Goal: Entertainment & Leisure: Browse casually

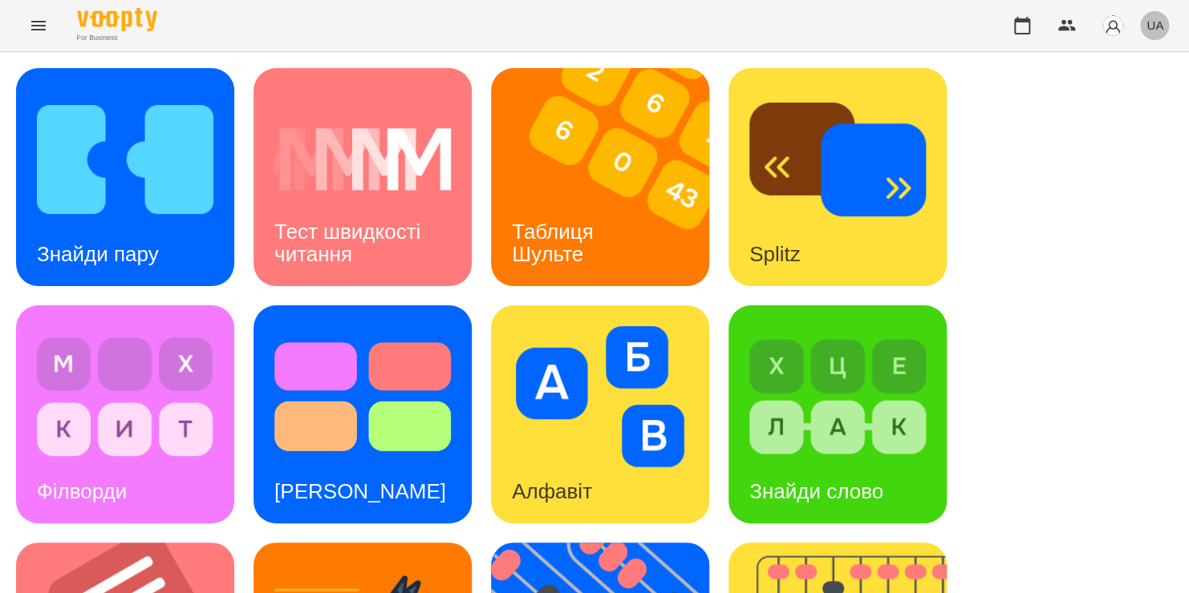
click at [1148, 30] on span "UA" at bounding box center [1154, 25] width 17 height 17
click at [1097, 123] on div "Русский" at bounding box center [1124, 119] width 82 height 29
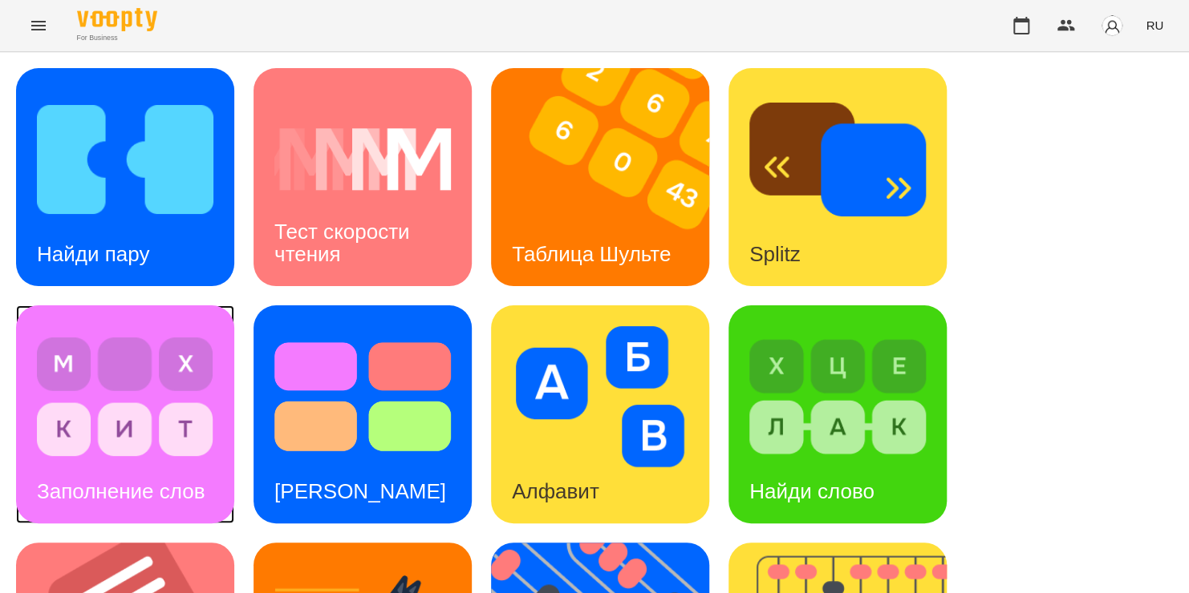
click at [74, 476] on div "Заполнение слов" at bounding box center [120, 491] width 209 height 63
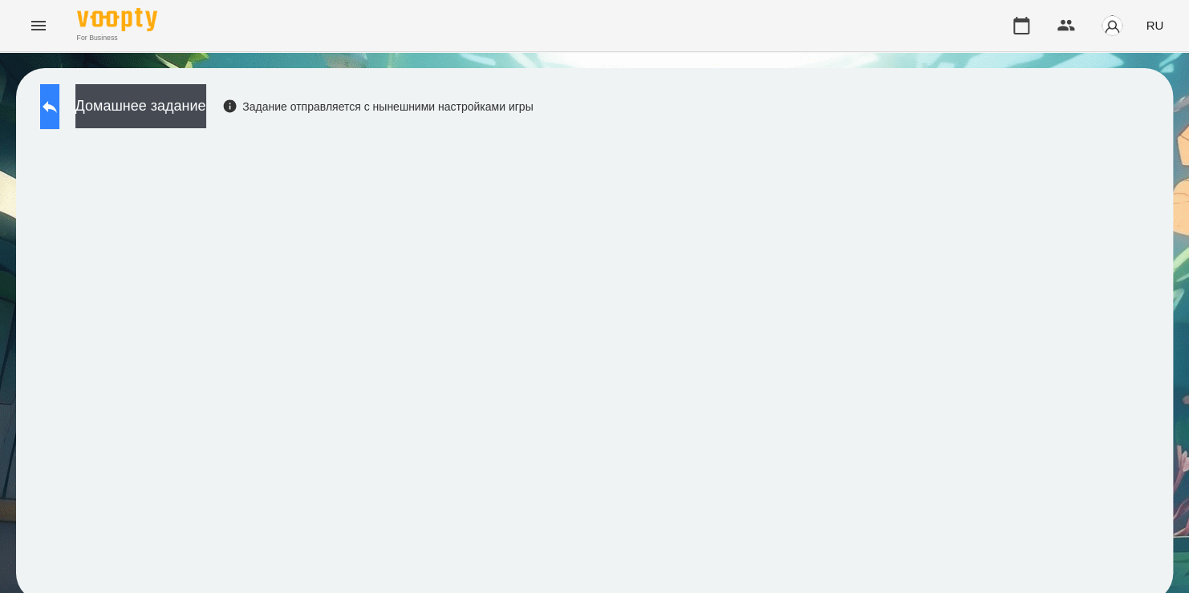
click at [59, 119] on button at bounding box center [49, 106] width 19 height 45
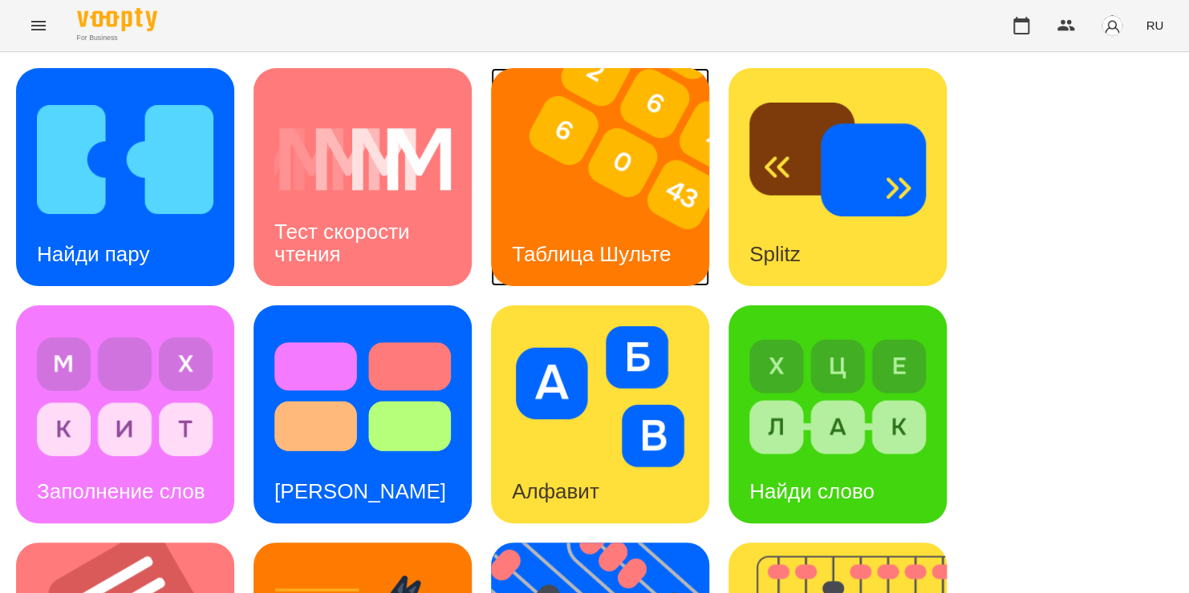
click at [635, 220] on img at bounding box center [610, 177] width 238 height 218
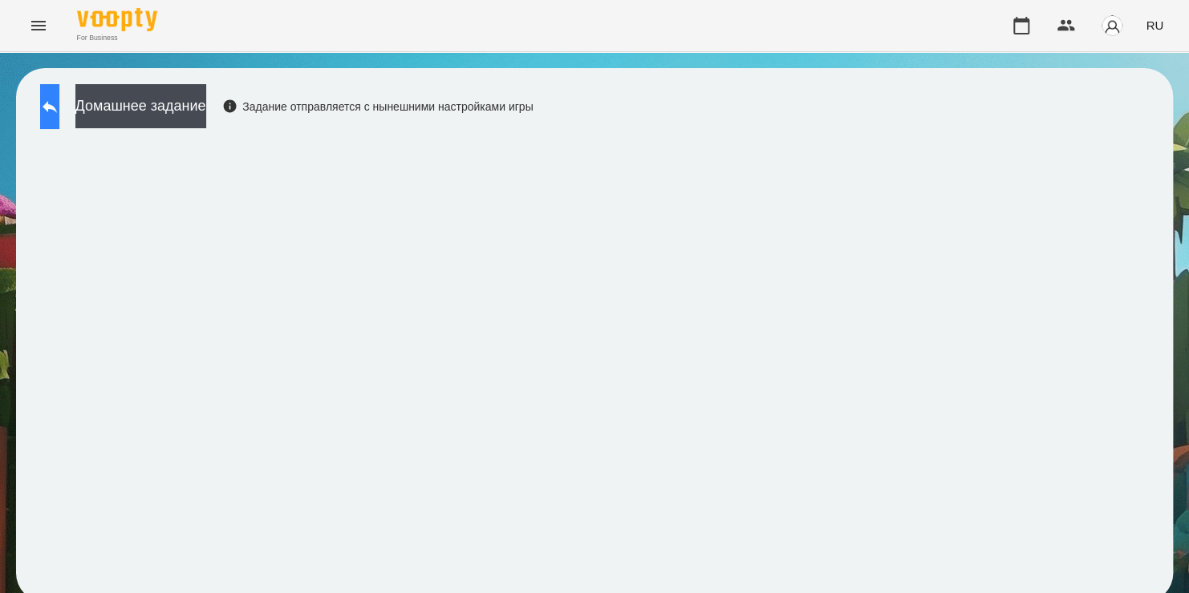
click at [59, 115] on icon at bounding box center [49, 106] width 19 height 19
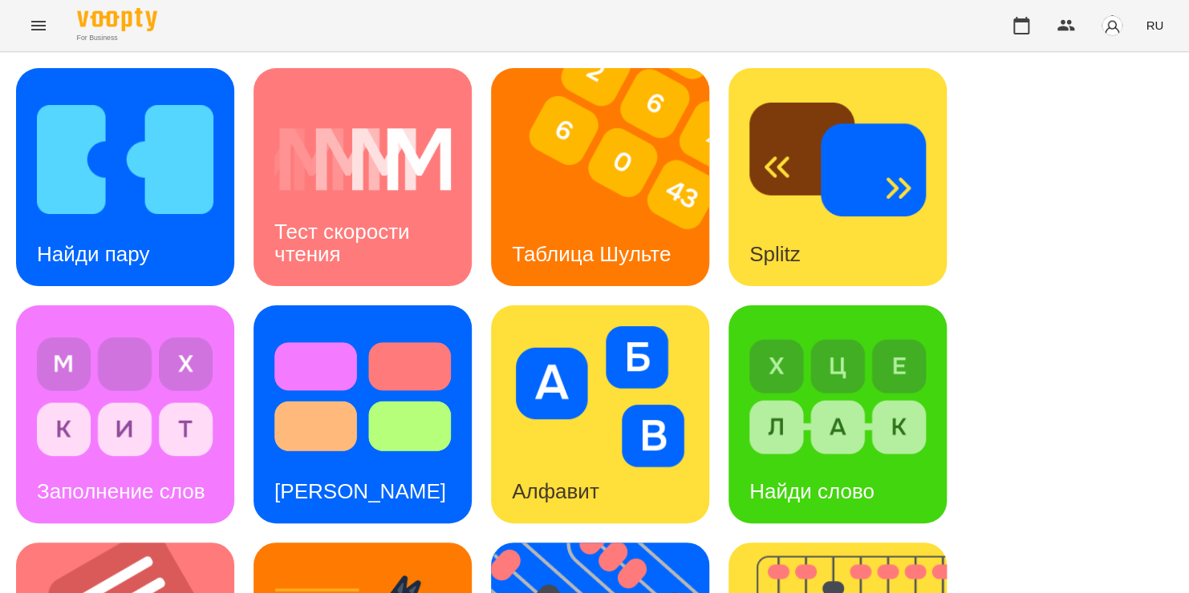
scroll to position [456, 0]
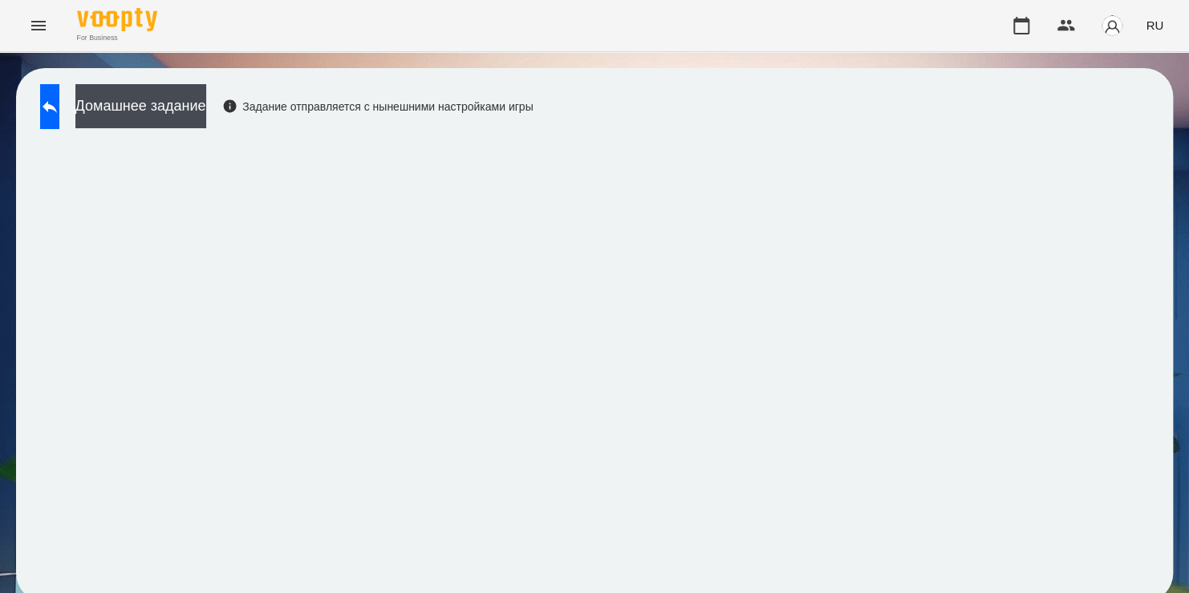
click at [764, 13] on div "For Business RU" at bounding box center [594, 25] width 1189 height 51
click at [1024, 23] on icon "button" at bounding box center [1020, 25] width 19 height 19
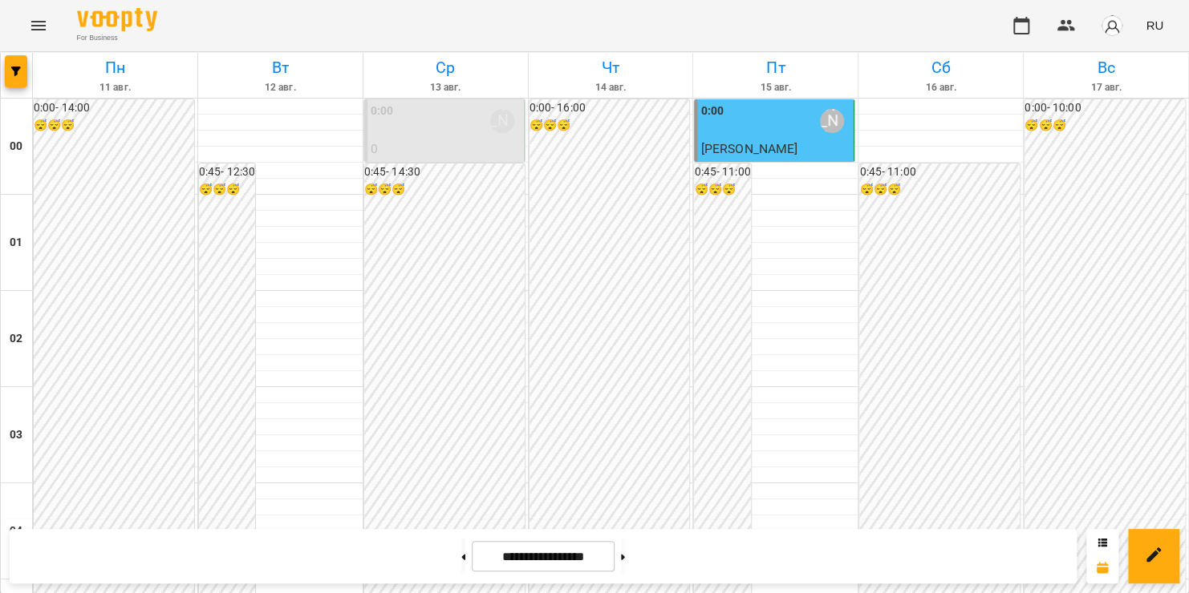
scroll to position [1482, 0]
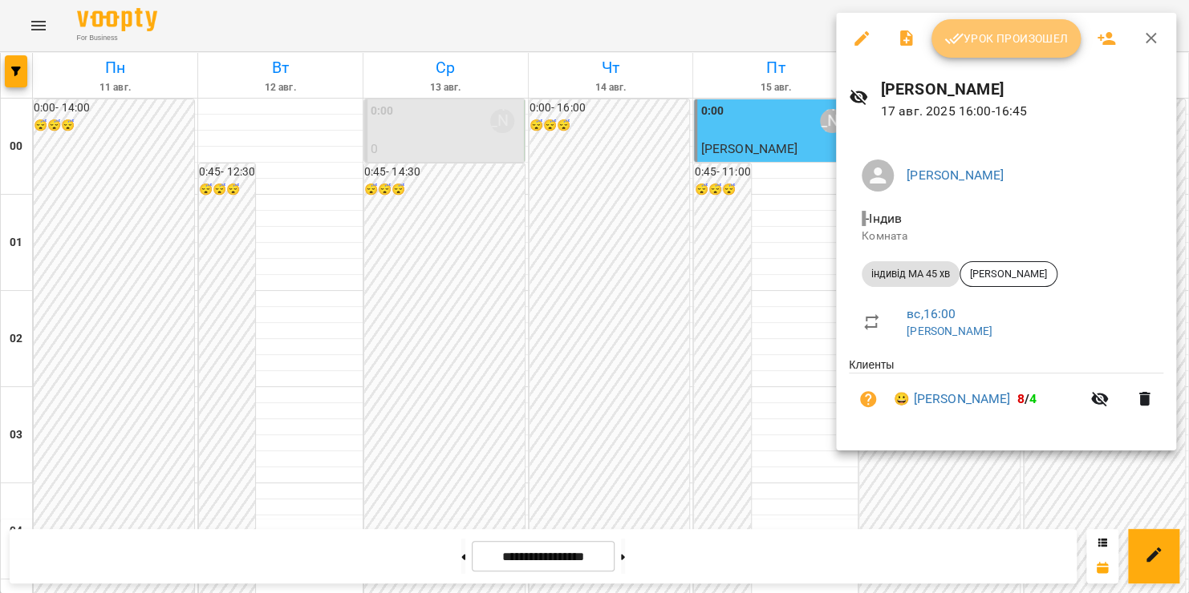
click at [1023, 35] on span "Урок произошел" at bounding box center [1006, 38] width 124 height 19
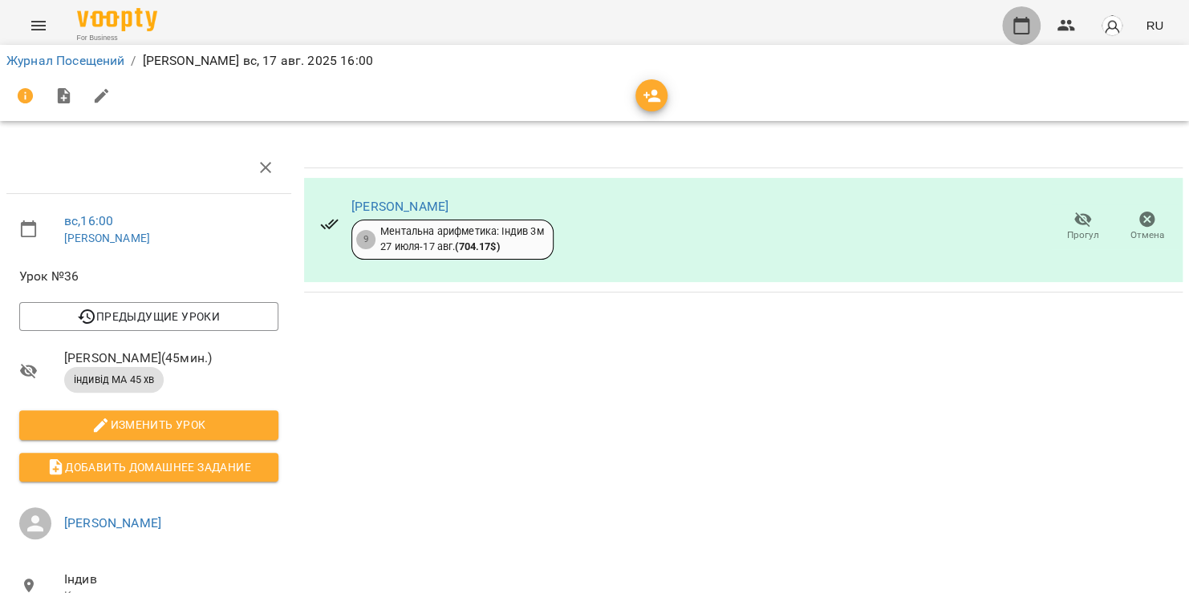
click at [1023, 29] on icon "button" at bounding box center [1020, 25] width 19 height 19
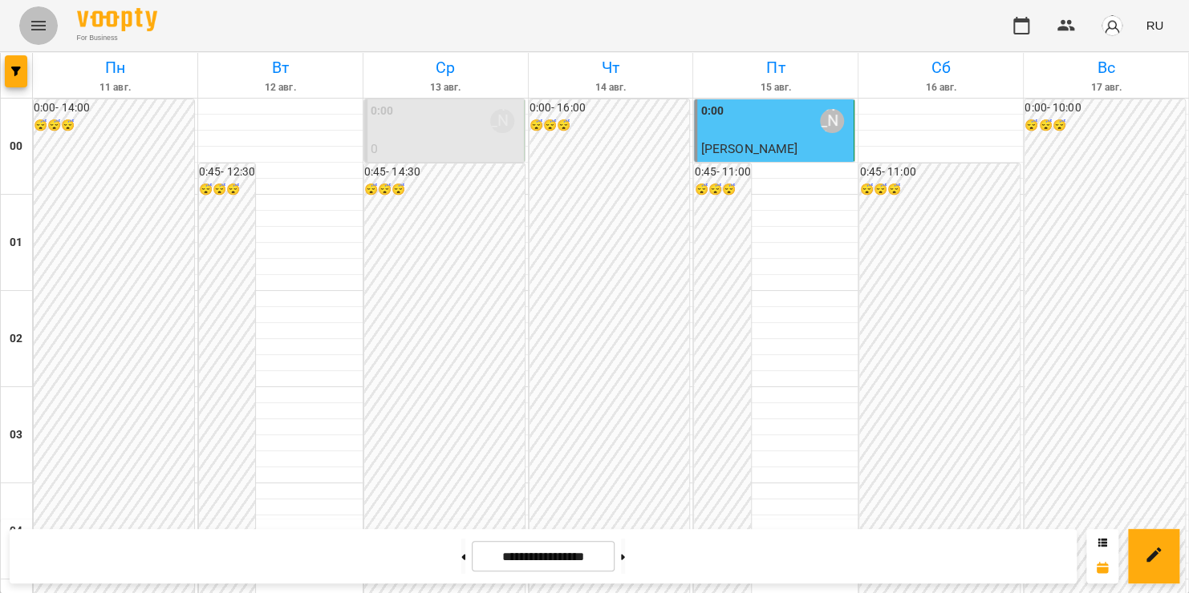
click at [29, 22] on icon "Menu" at bounding box center [38, 25] width 19 height 19
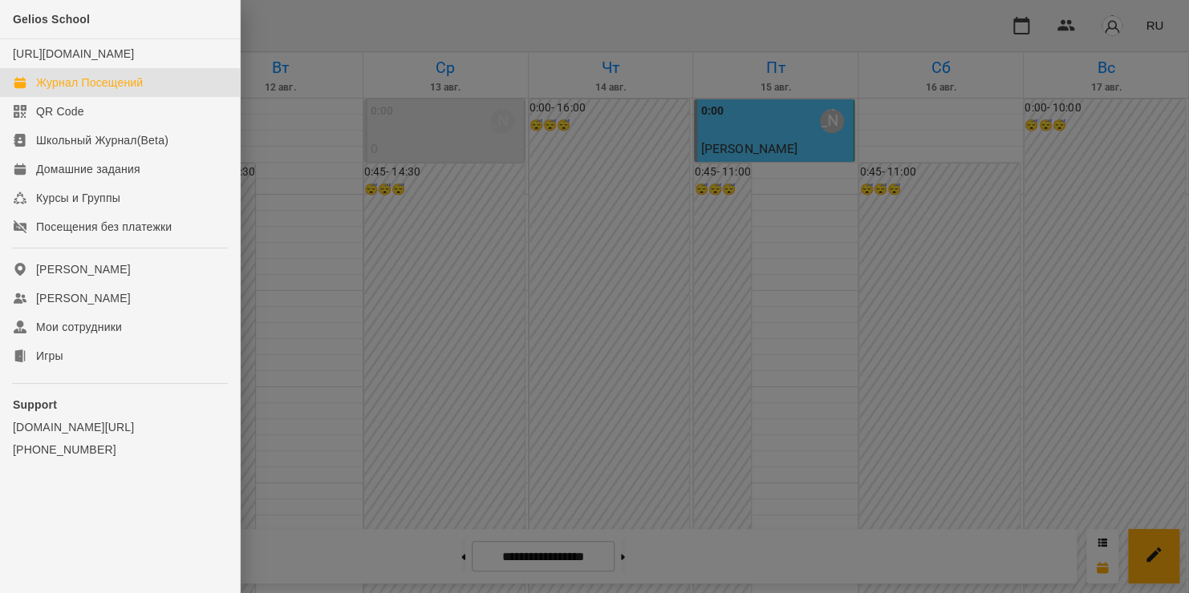
click at [835, 2] on div at bounding box center [594, 296] width 1189 height 593
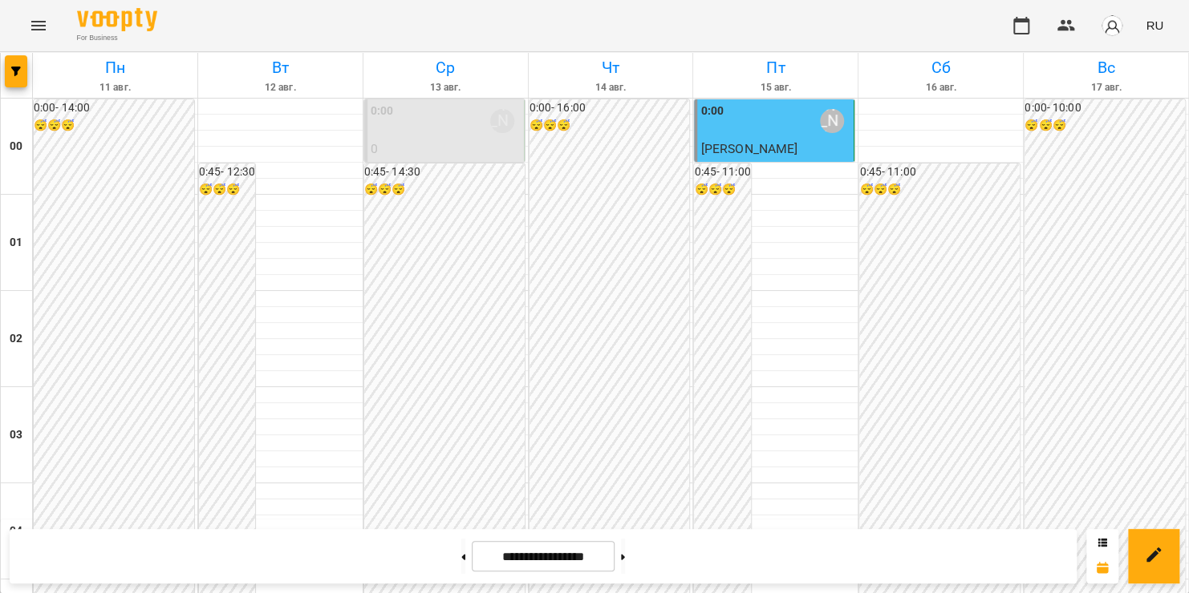
scroll to position [1415, 0]
click at [42, 23] on icon "Menu" at bounding box center [38, 25] width 19 height 19
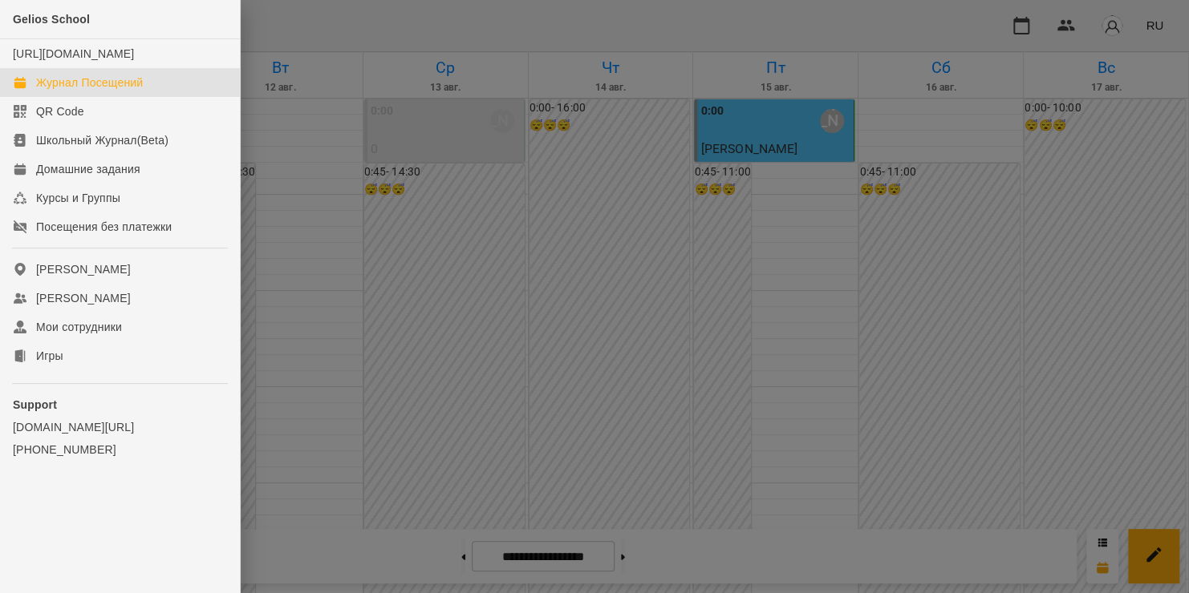
click at [1147, 346] on div at bounding box center [594, 296] width 1189 height 593
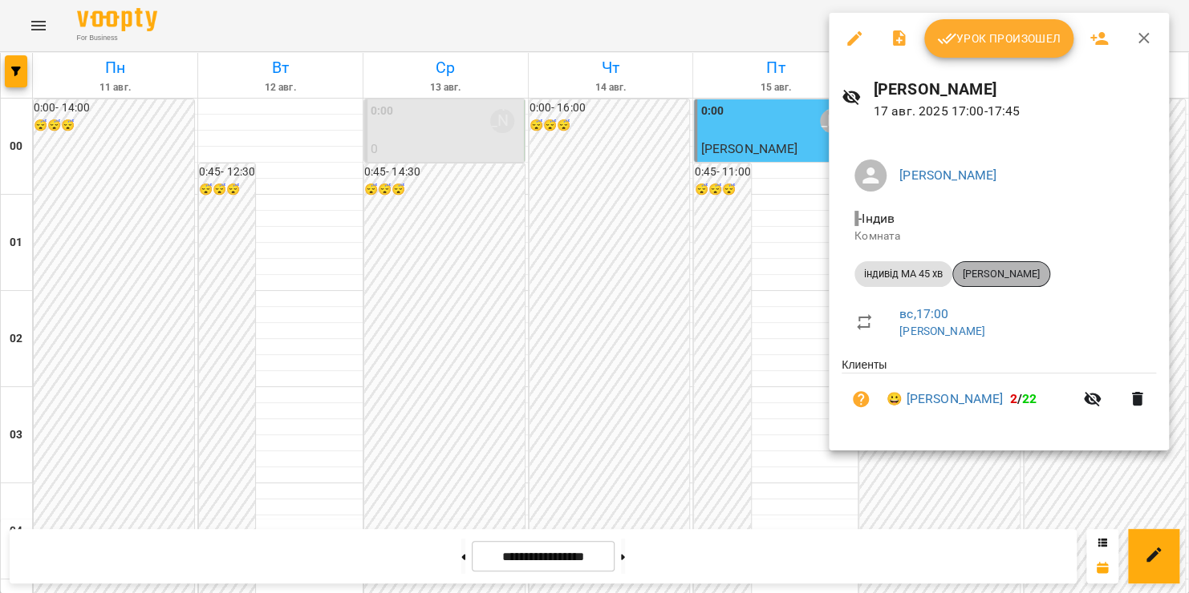
click at [1049, 273] on span "[PERSON_NAME]" at bounding box center [1001, 274] width 96 height 14
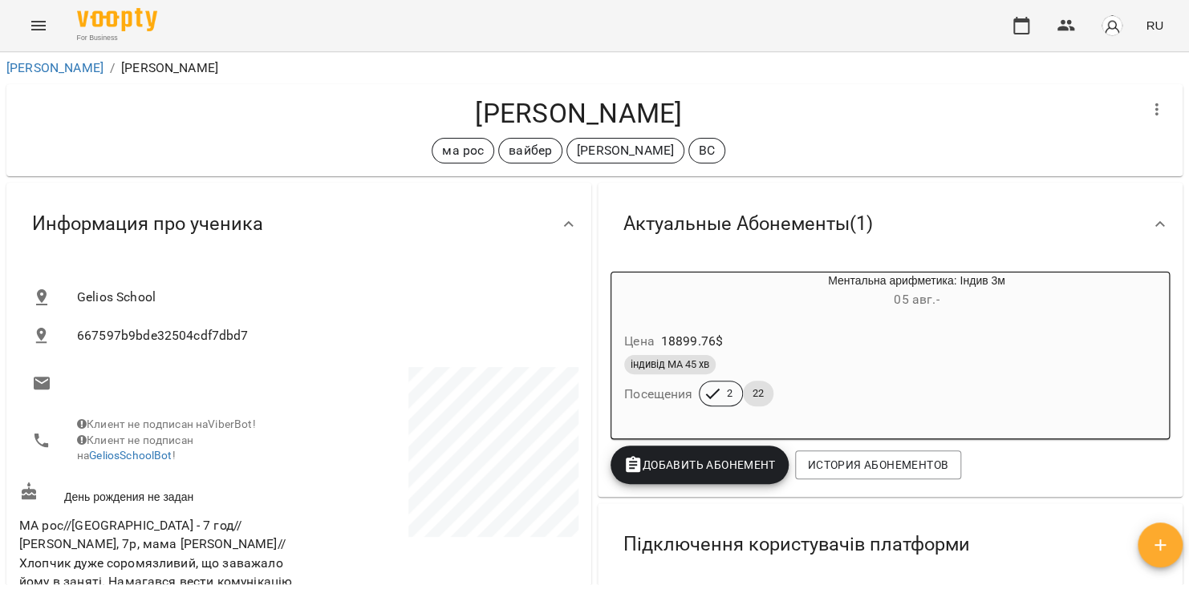
click at [37, 29] on icon "Menu" at bounding box center [38, 26] width 14 height 10
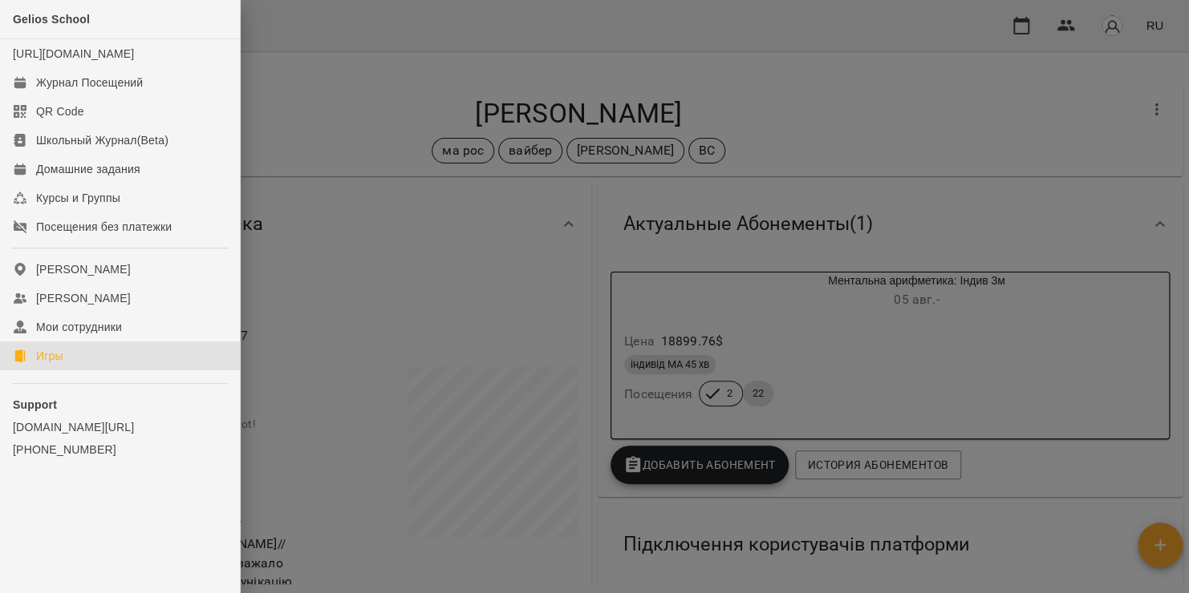
click at [35, 371] on link "Игры" at bounding box center [120, 356] width 240 height 29
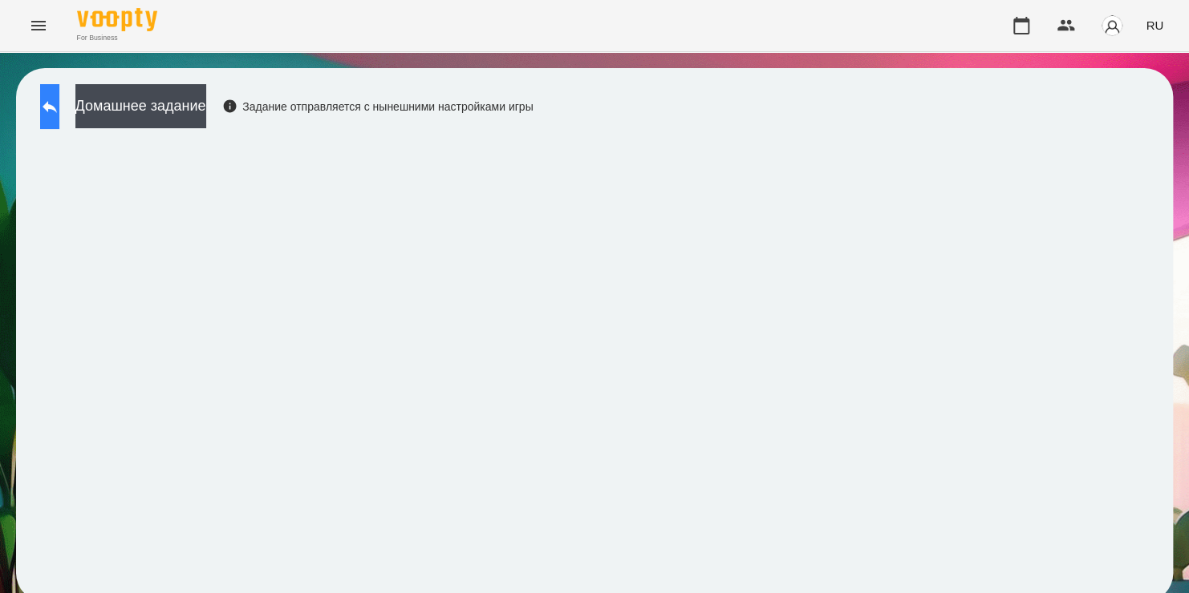
click at [59, 116] on button at bounding box center [49, 106] width 19 height 45
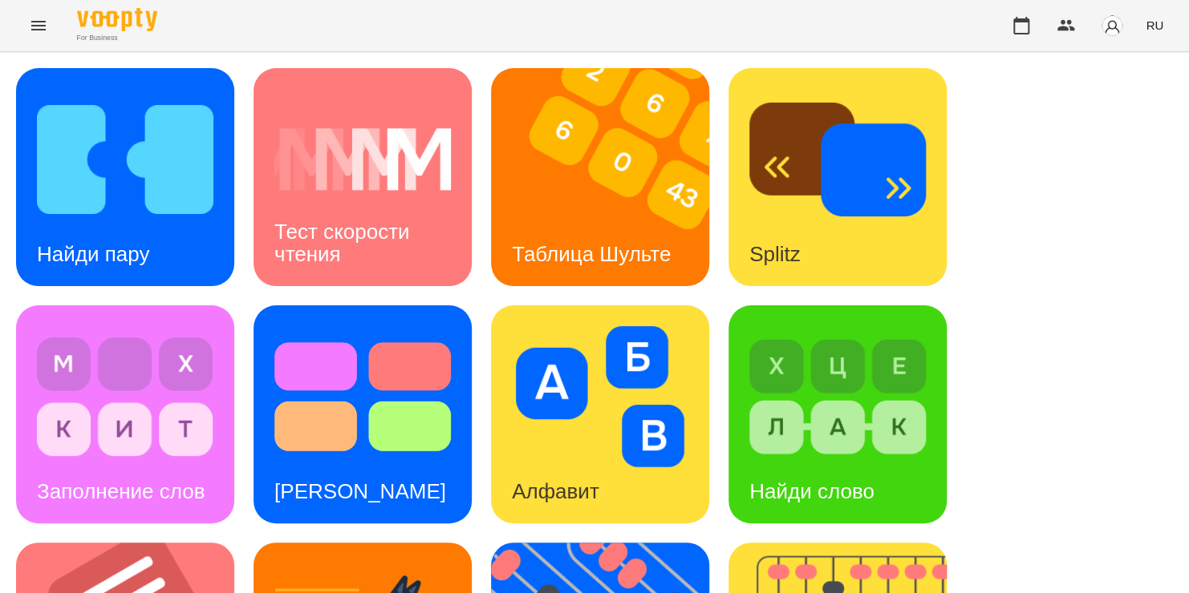
scroll to position [454, 0]
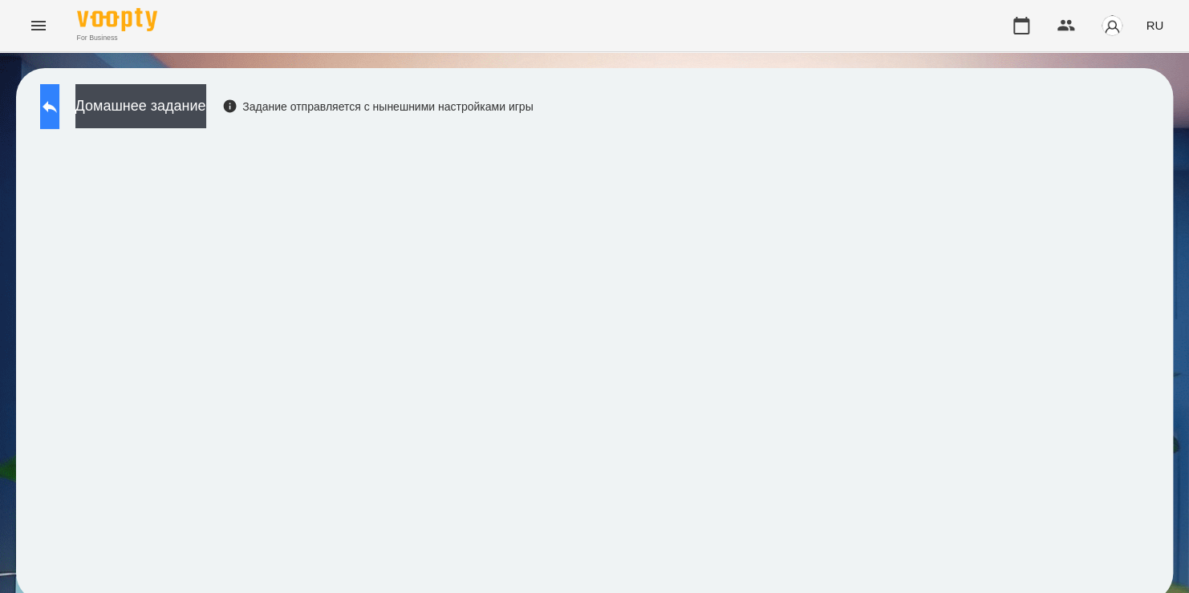
click at [59, 116] on button at bounding box center [49, 106] width 19 height 45
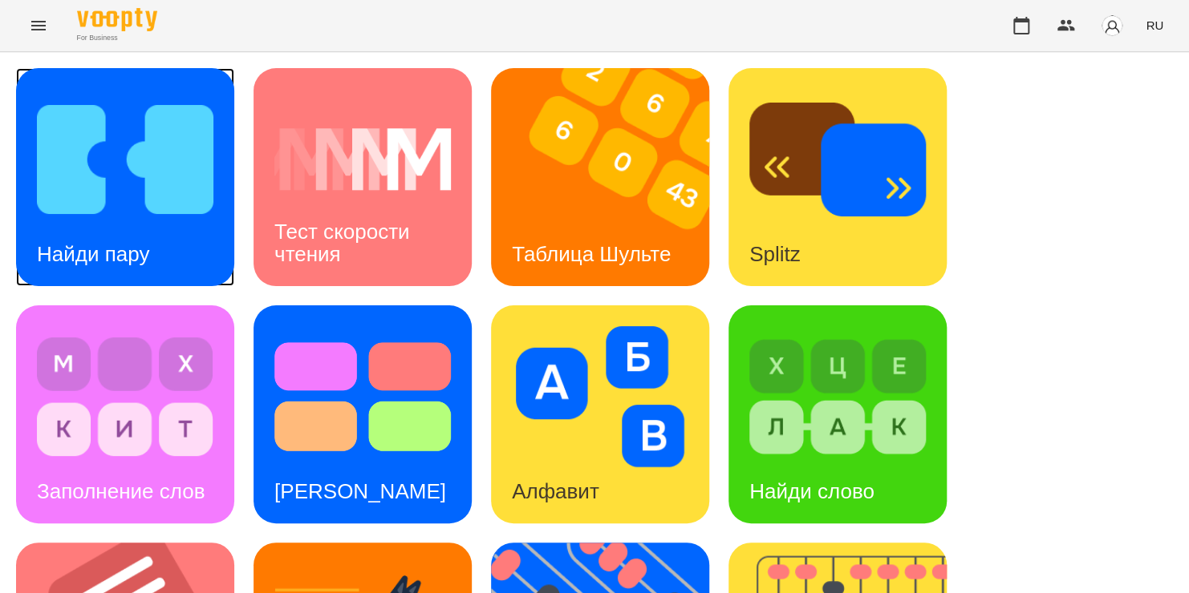
click at [100, 251] on h3 "Найди пару" at bounding box center [93, 254] width 112 height 24
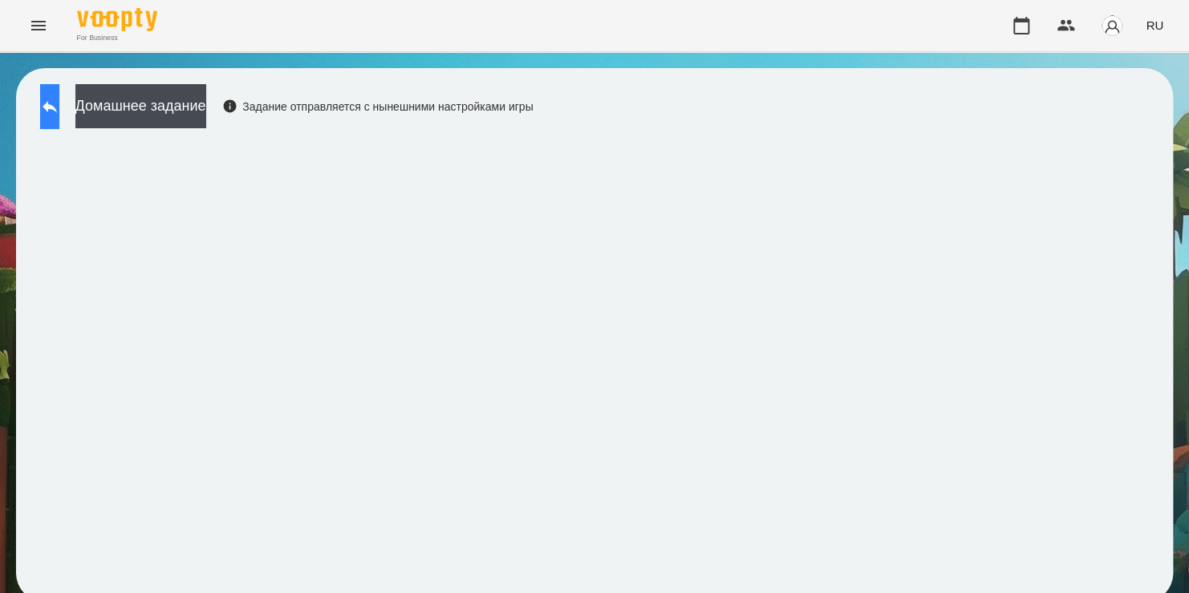
click at [59, 108] on icon at bounding box center [49, 106] width 19 height 19
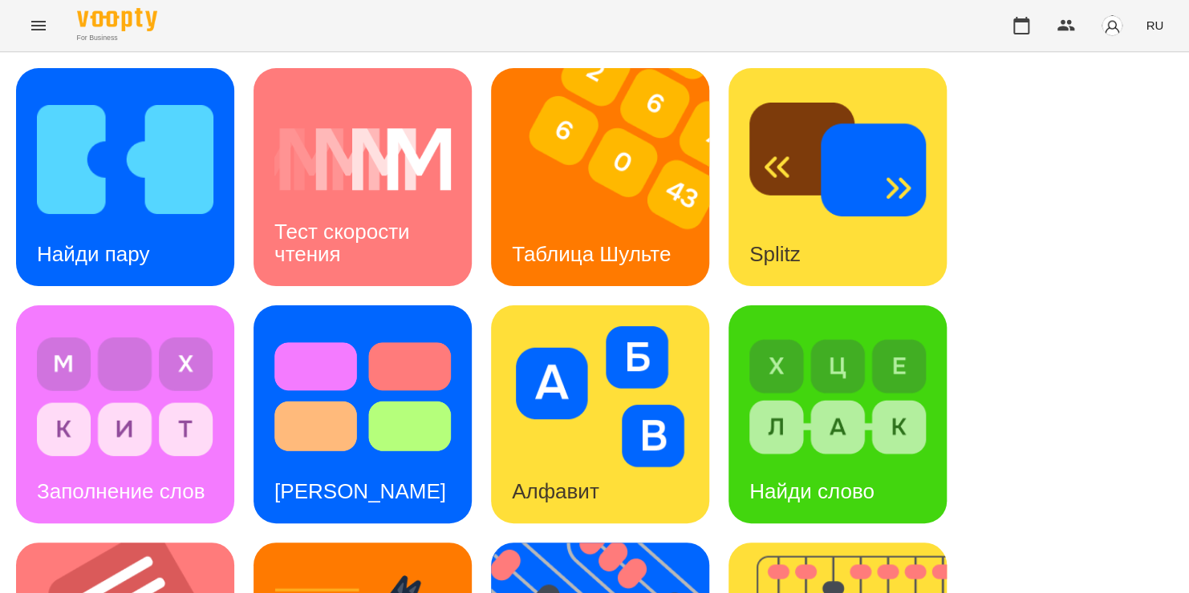
scroll to position [432, 0]
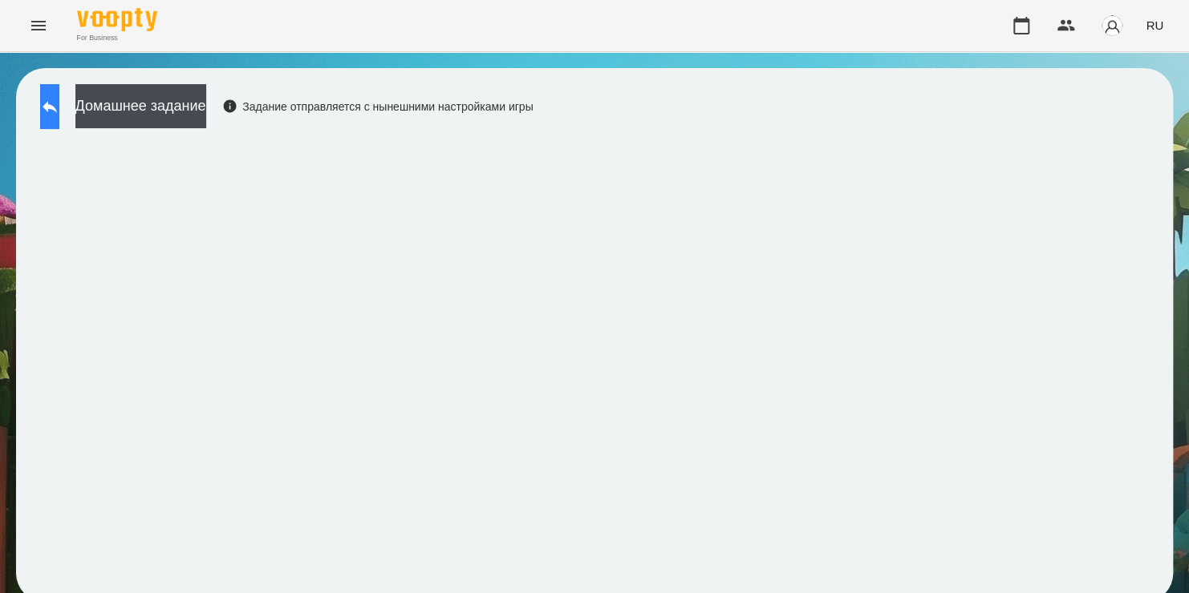
click at [59, 87] on button at bounding box center [49, 106] width 19 height 45
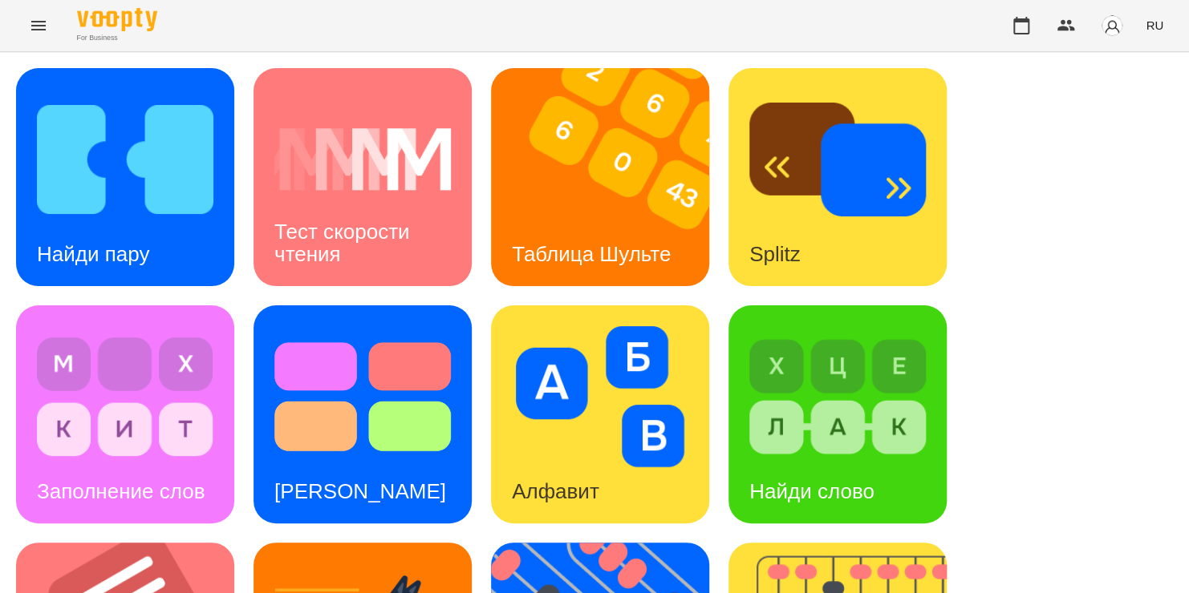
scroll to position [574, 0]
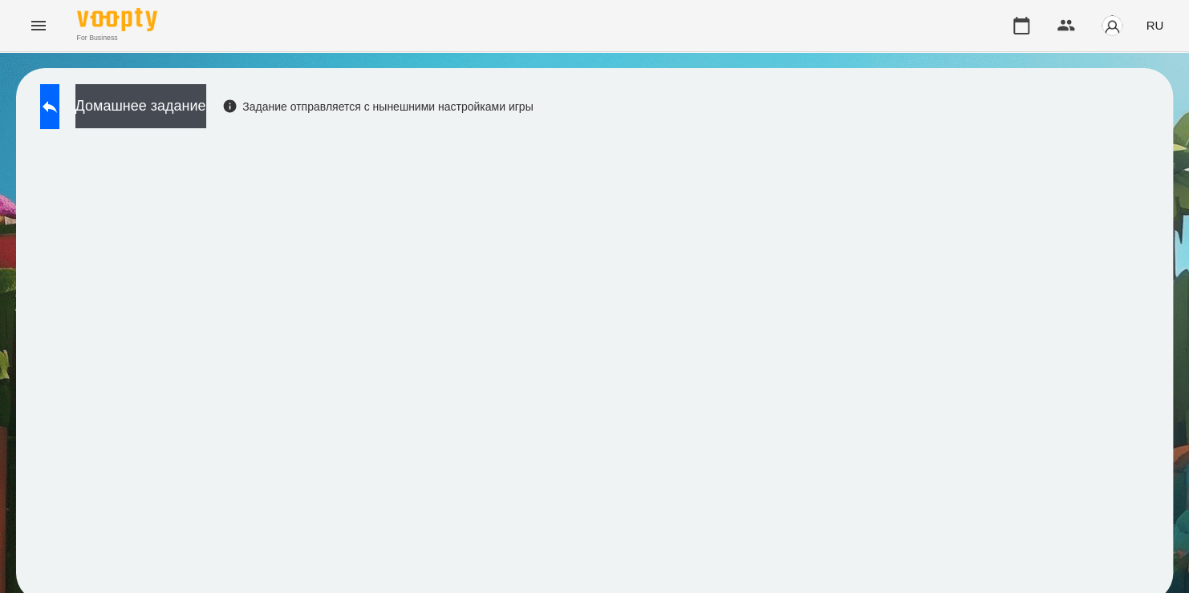
scroll to position [9, 0]
click at [59, 117] on button at bounding box center [49, 106] width 19 height 45
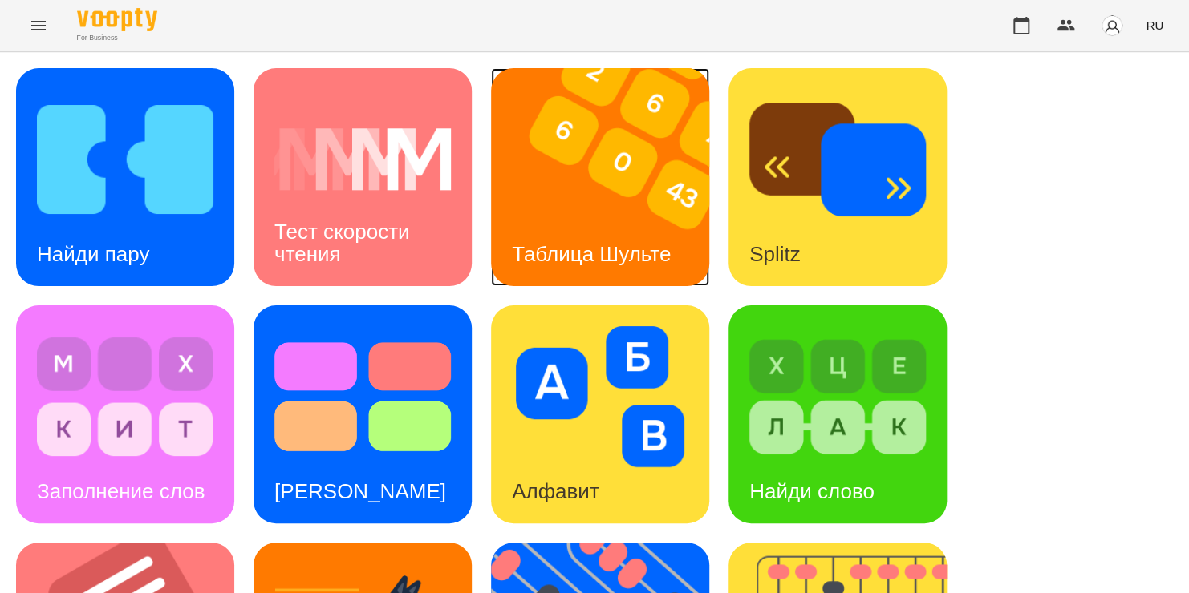
click at [666, 223] on div "Таблица Шульте" at bounding box center [591, 254] width 200 height 63
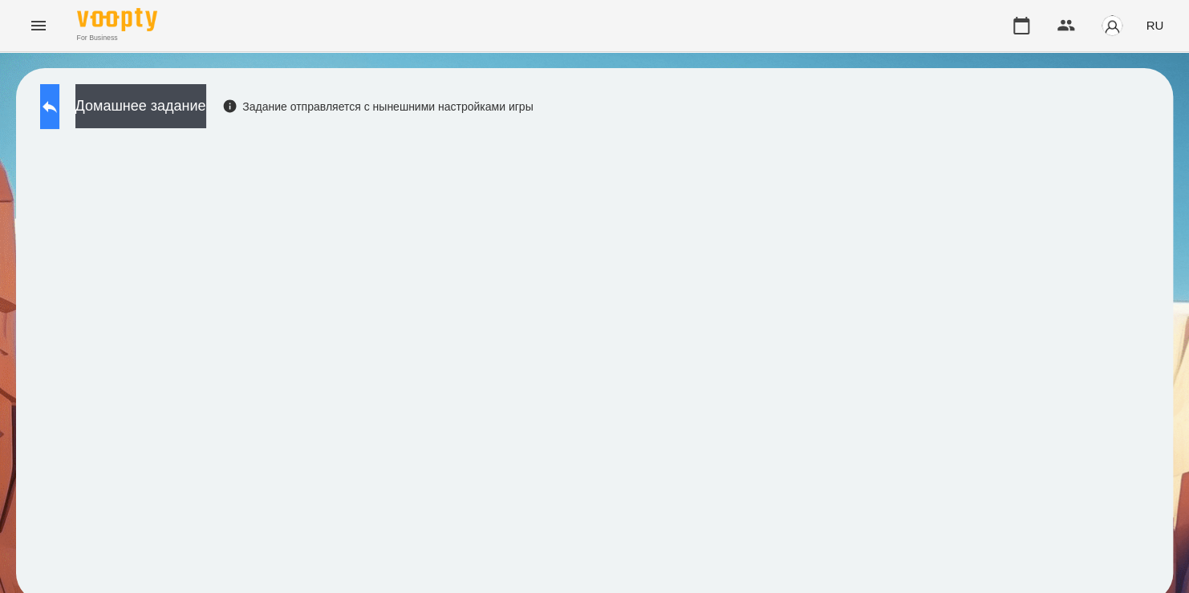
click at [59, 116] on button at bounding box center [49, 106] width 19 height 45
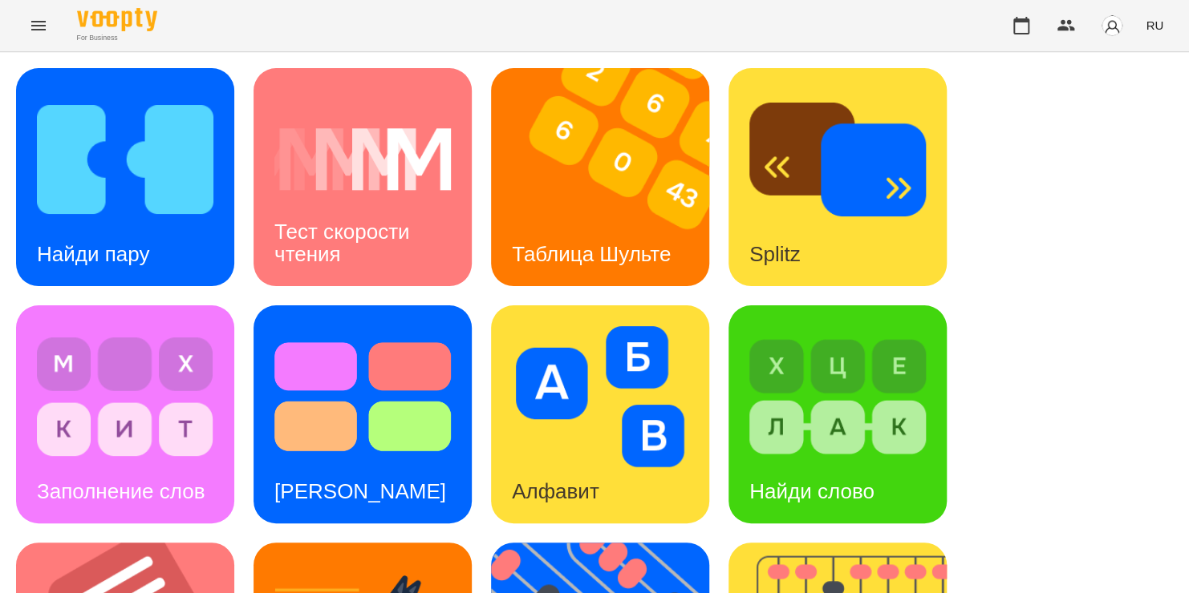
scroll to position [595, 0]
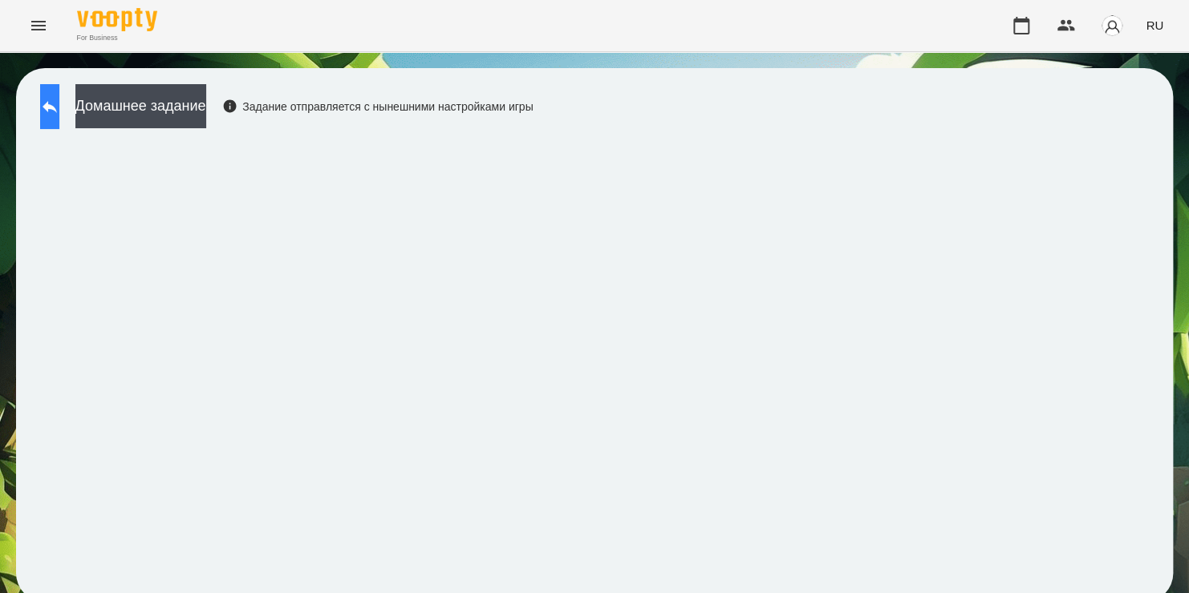
click at [57, 107] on icon at bounding box center [50, 107] width 14 height 12
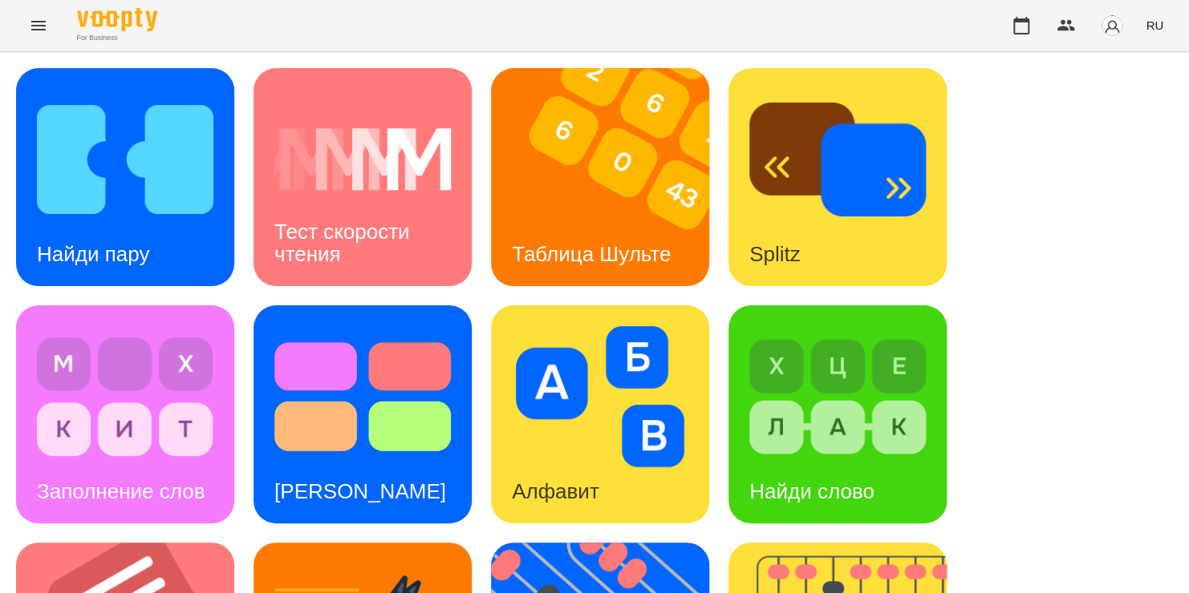
scroll to position [642, 0]
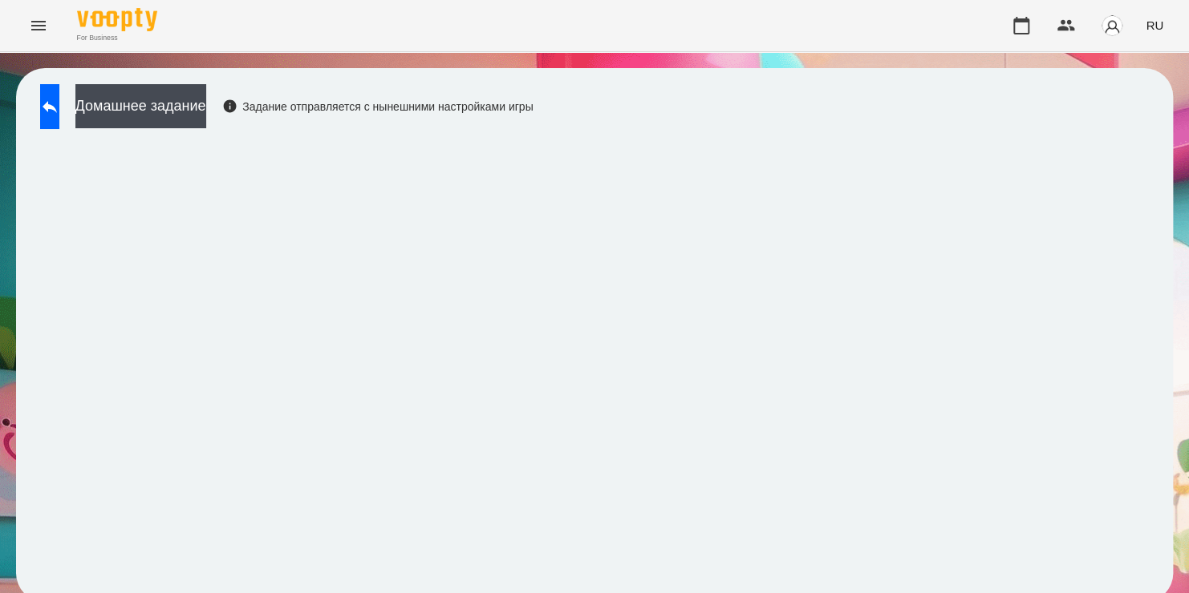
click at [800, 13] on div "For Business RU" at bounding box center [594, 25] width 1189 height 51
click at [1034, 34] on button "button" at bounding box center [1021, 25] width 38 height 38
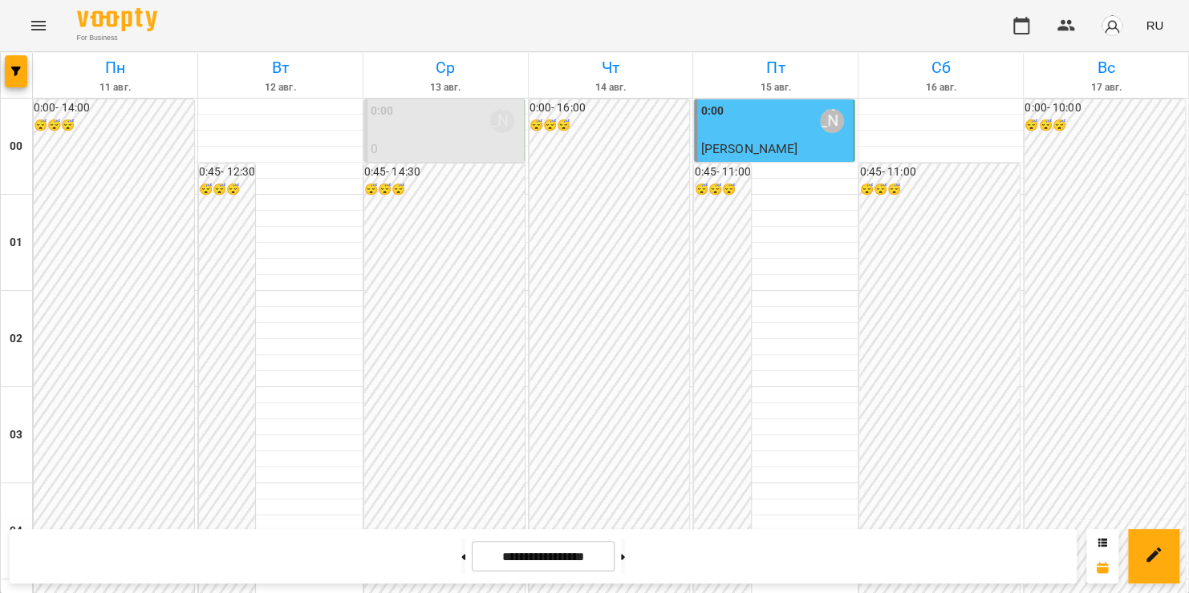
scroll to position [1529, 0]
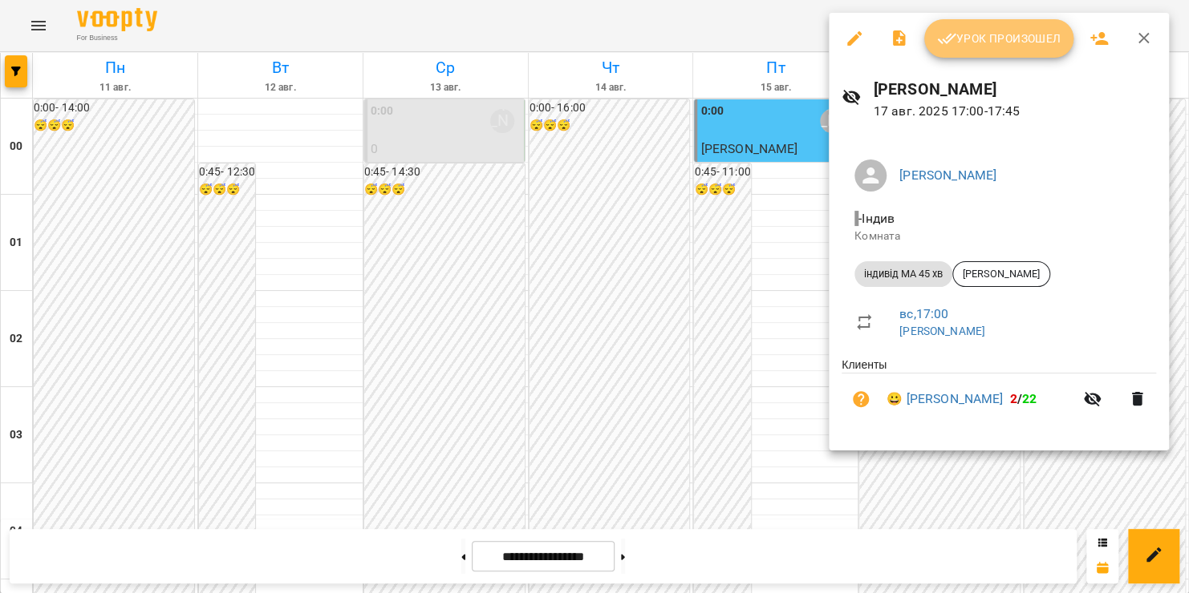
click at [979, 40] on span "Урок произошел" at bounding box center [999, 38] width 124 height 19
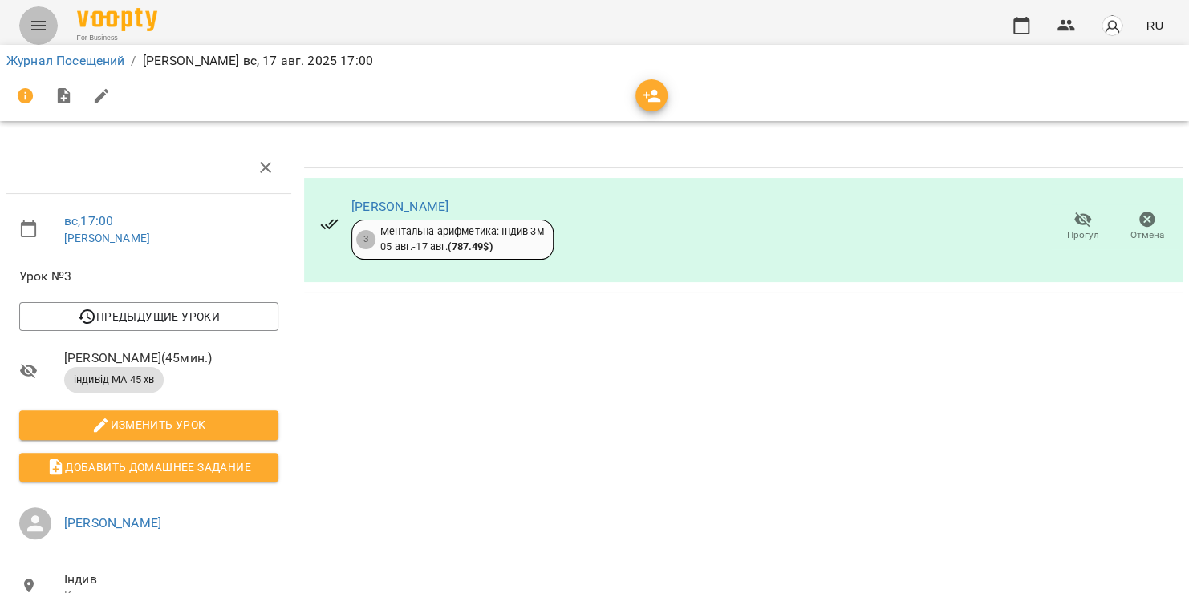
click at [38, 20] on icon "Menu" at bounding box center [38, 25] width 19 height 19
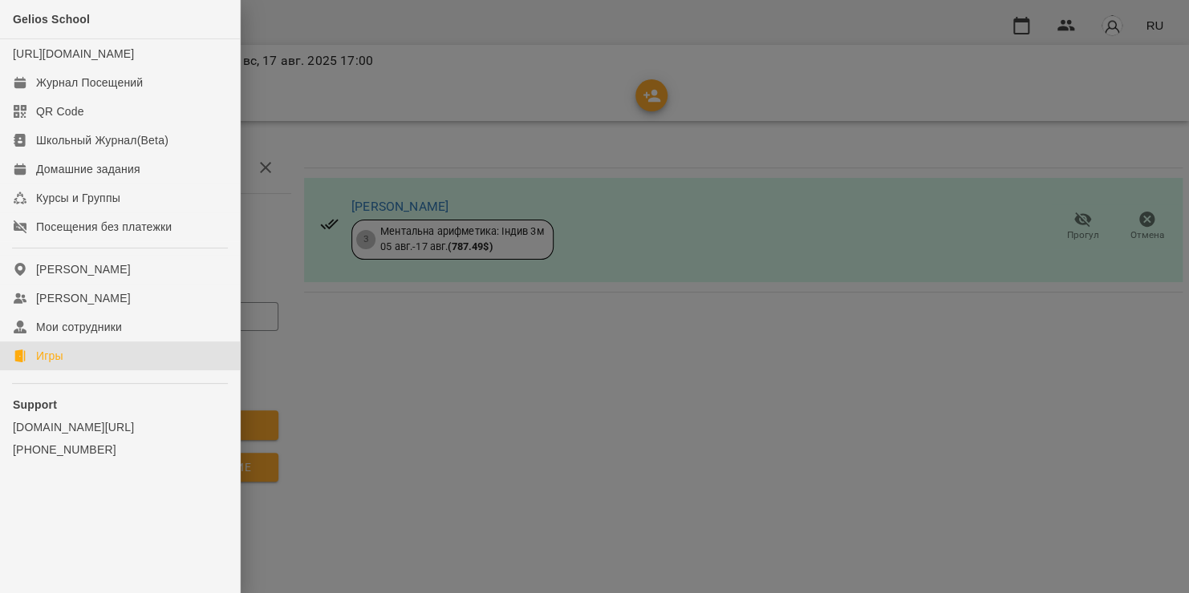
click at [55, 364] on div "Игры" at bounding box center [49, 356] width 27 height 16
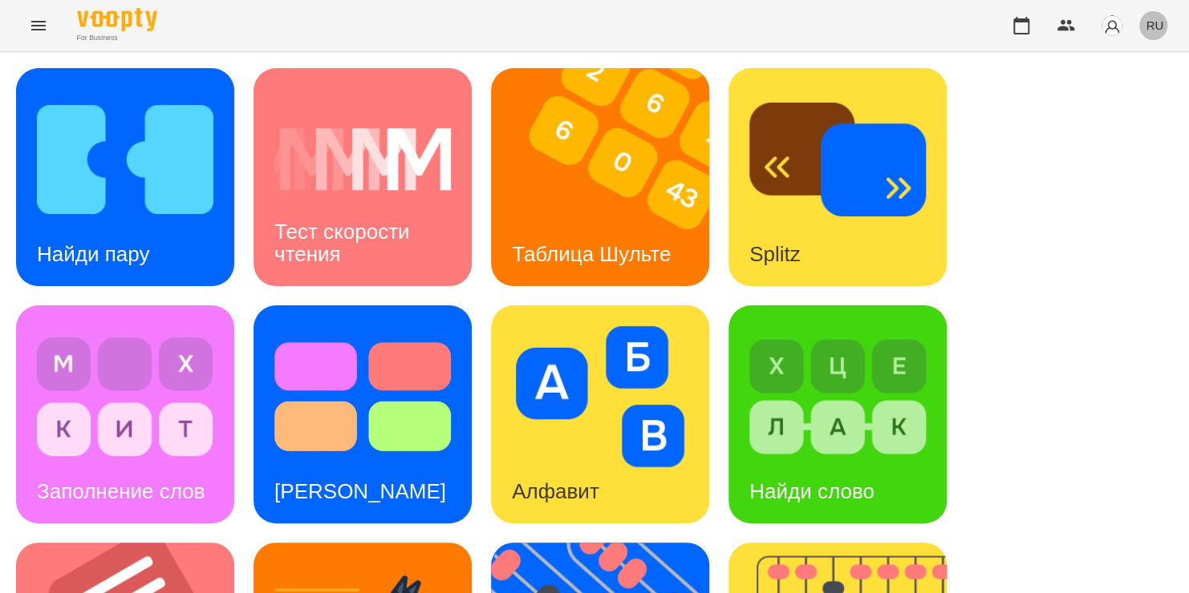
click at [1148, 35] on button "RU" at bounding box center [1154, 25] width 30 height 30
click at [1108, 92] on div "Українська" at bounding box center [1124, 90] width 82 height 29
